Goal: Transaction & Acquisition: Purchase product/service

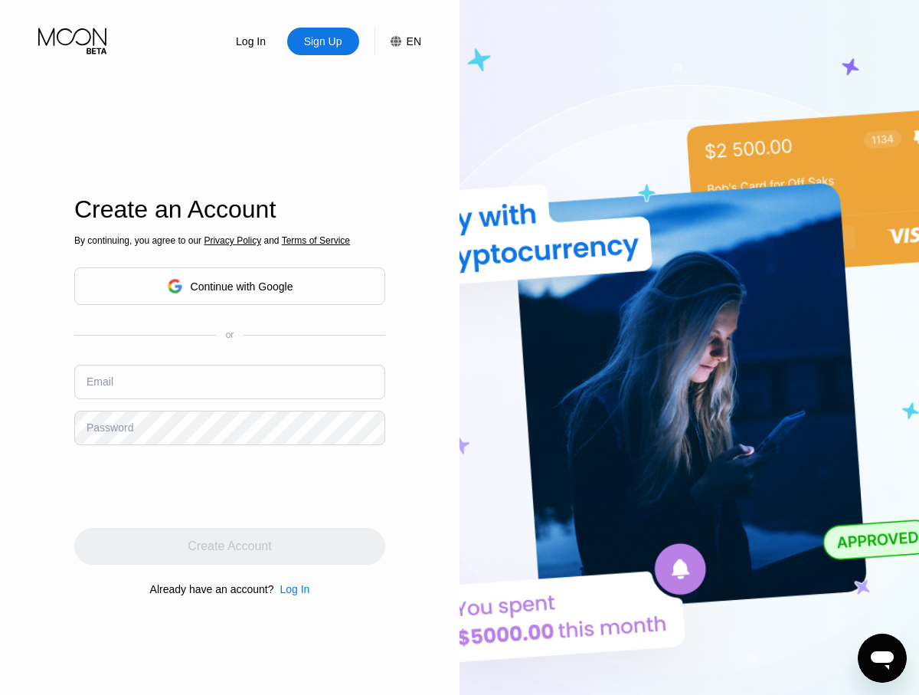
click at [230, 382] on input "text" at bounding box center [229, 382] width 311 height 34
type input "[EMAIL_ADDRESS][DOMAIN_NAME]"
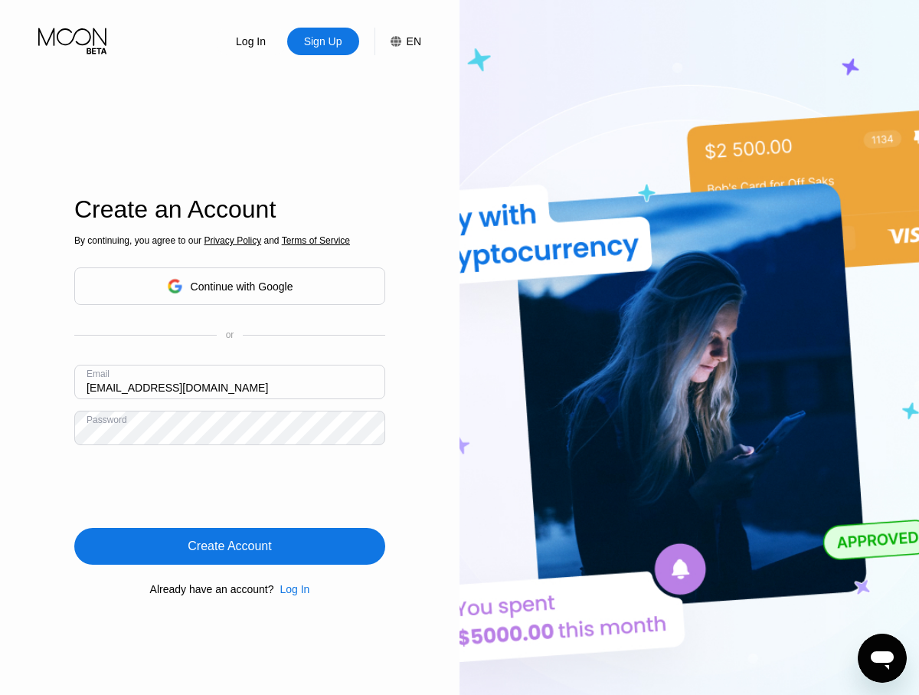
click at [230, 546] on div "Create Account" at bounding box center [230, 546] width 84 height 15
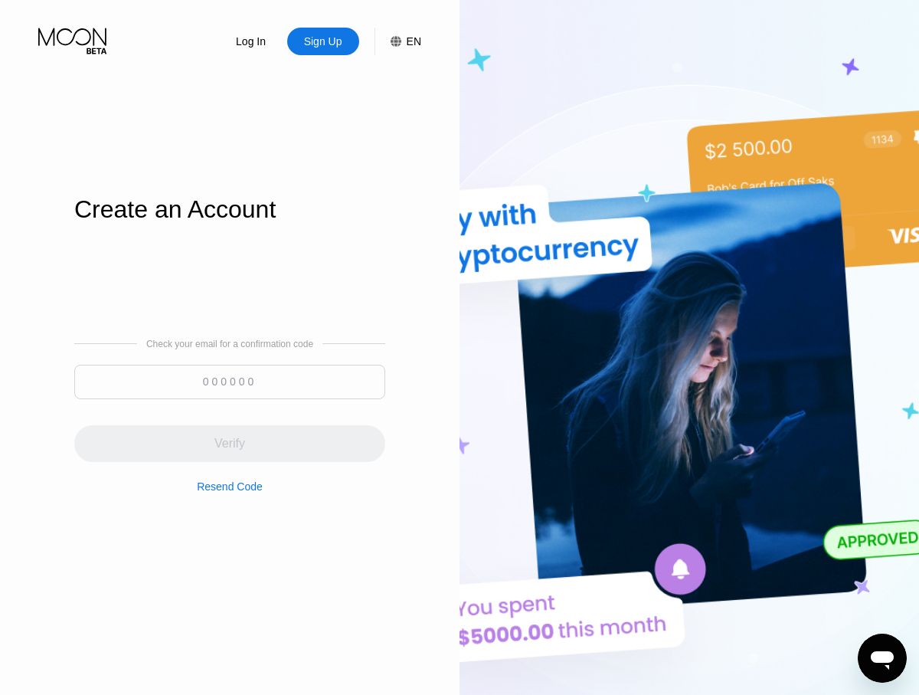
click at [230, 382] on input at bounding box center [229, 382] width 311 height 34
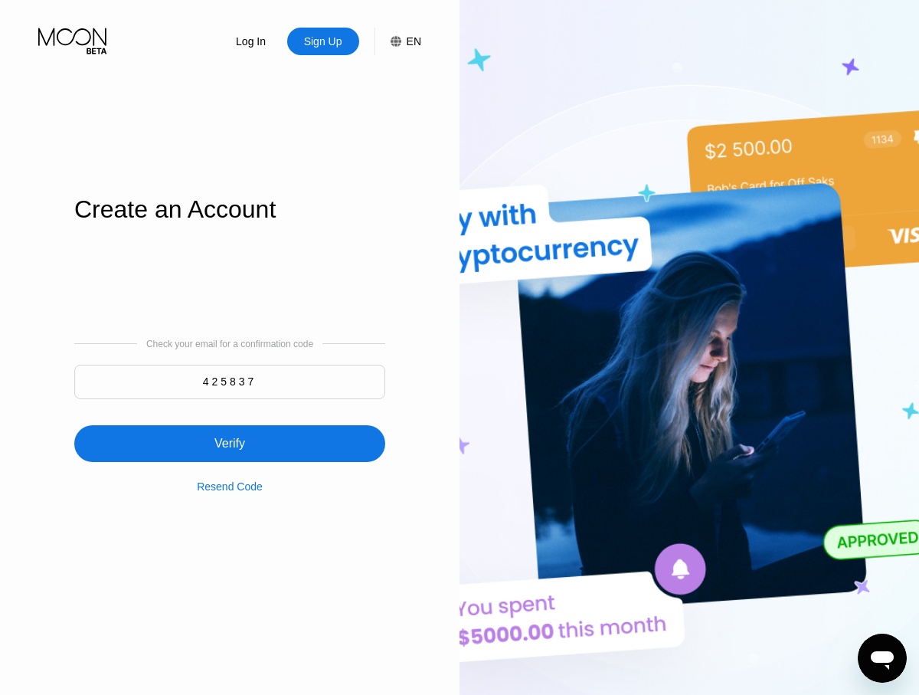
type input "425837"
click at [230, 434] on div "Verify" at bounding box center [229, 443] width 311 height 37
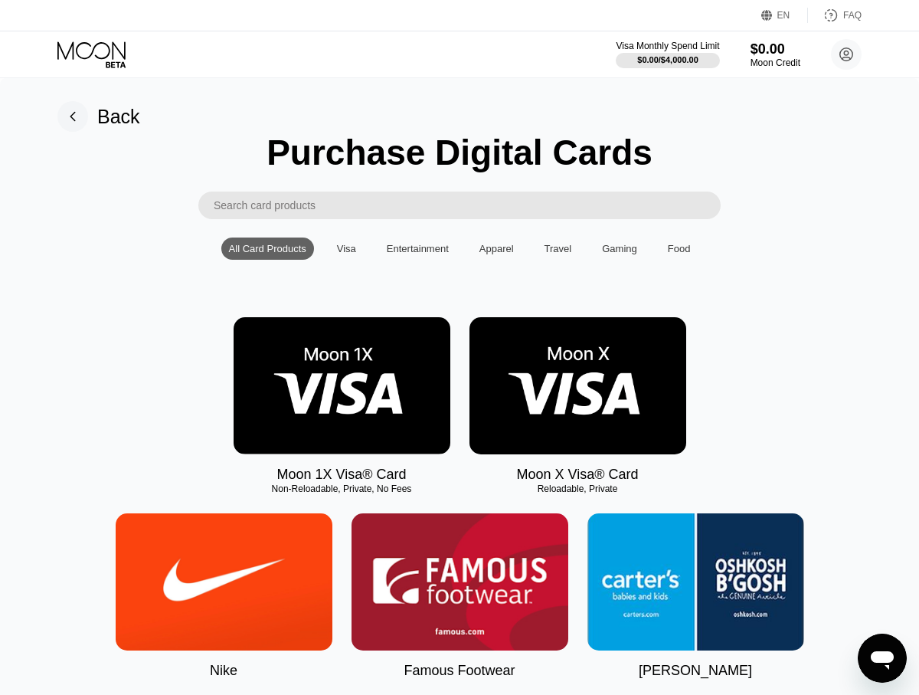
click at [342, 386] on img at bounding box center [342, 385] width 217 height 137
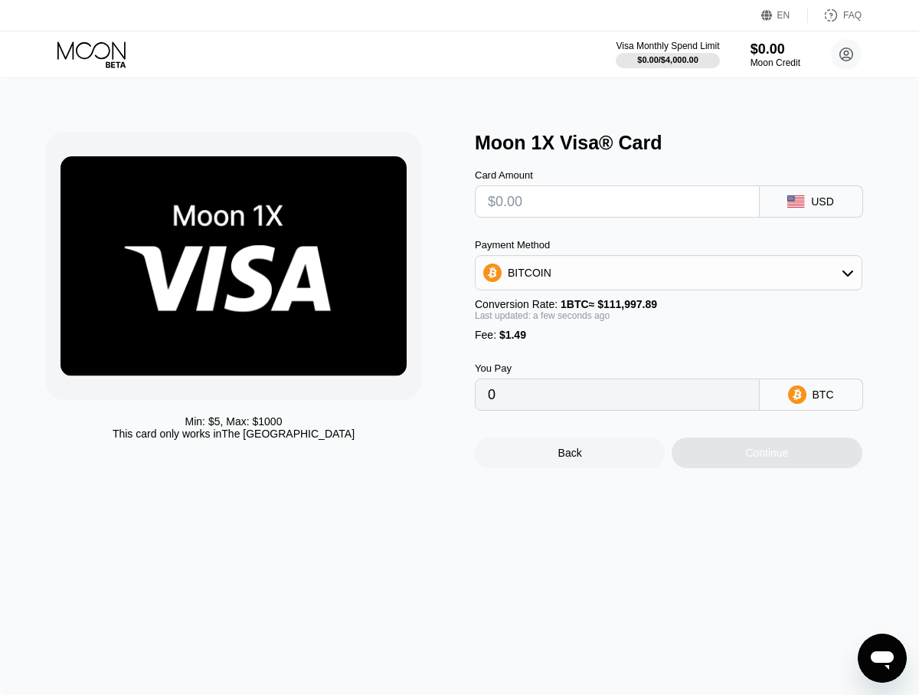
click at [617, 201] on input "text" at bounding box center [617, 201] width 259 height 31
type input "$5"
type input "0.00005795"
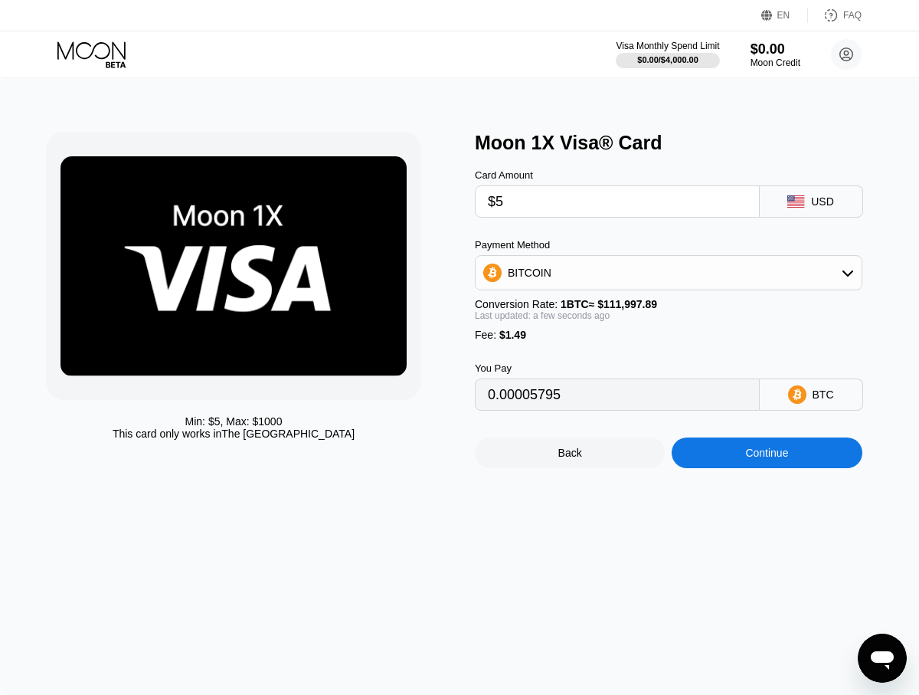
type input "$55"
type input "0.00050439"
click at [767, 454] on div "Continue" at bounding box center [766, 453] width 43 height 12
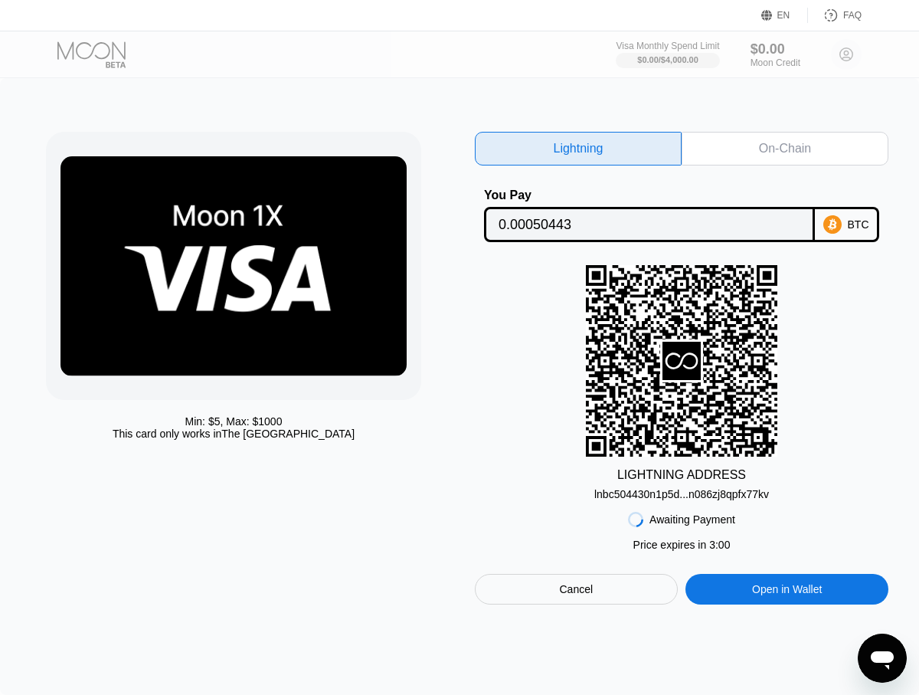
click at [785, 149] on div "On-Chain" at bounding box center [785, 148] width 52 height 15
